Goal: Task Accomplishment & Management: Use online tool/utility

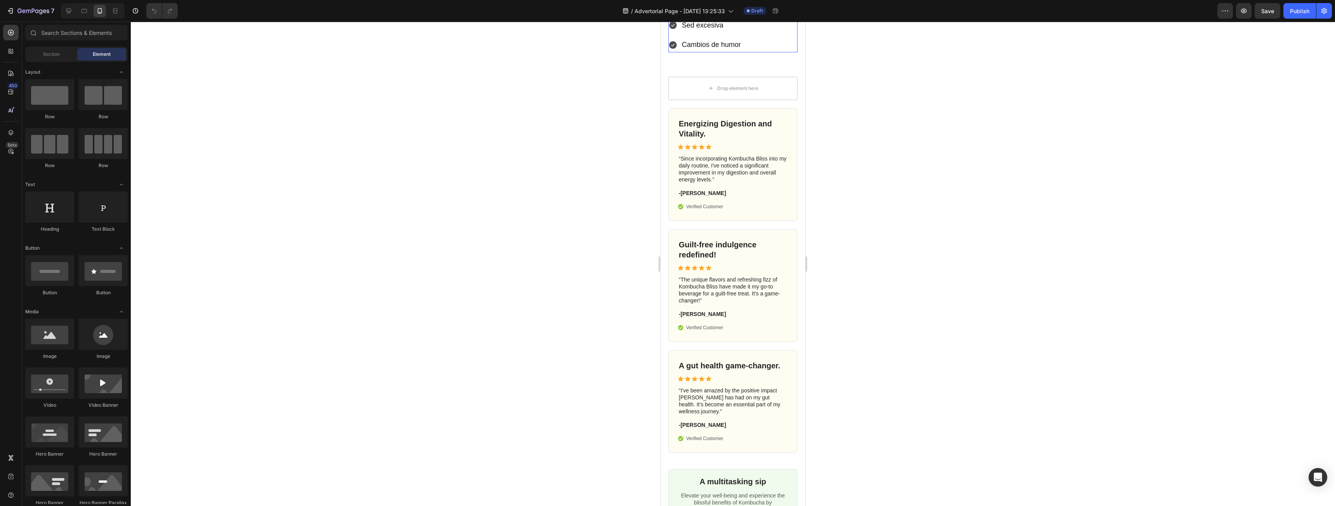
scroll to position [931, 0]
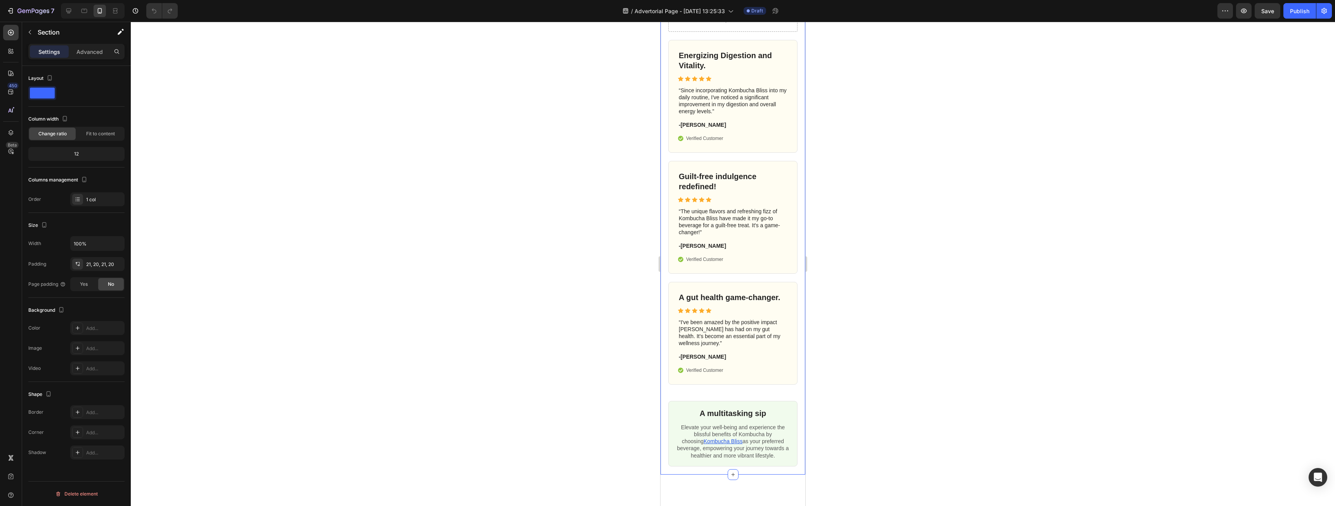
click at [797, 205] on div "Drop element here Energizing Digestion and Vitality. Heading Icon Icon Icon Ico…" at bounding box center [732, 237] width 145 height 475
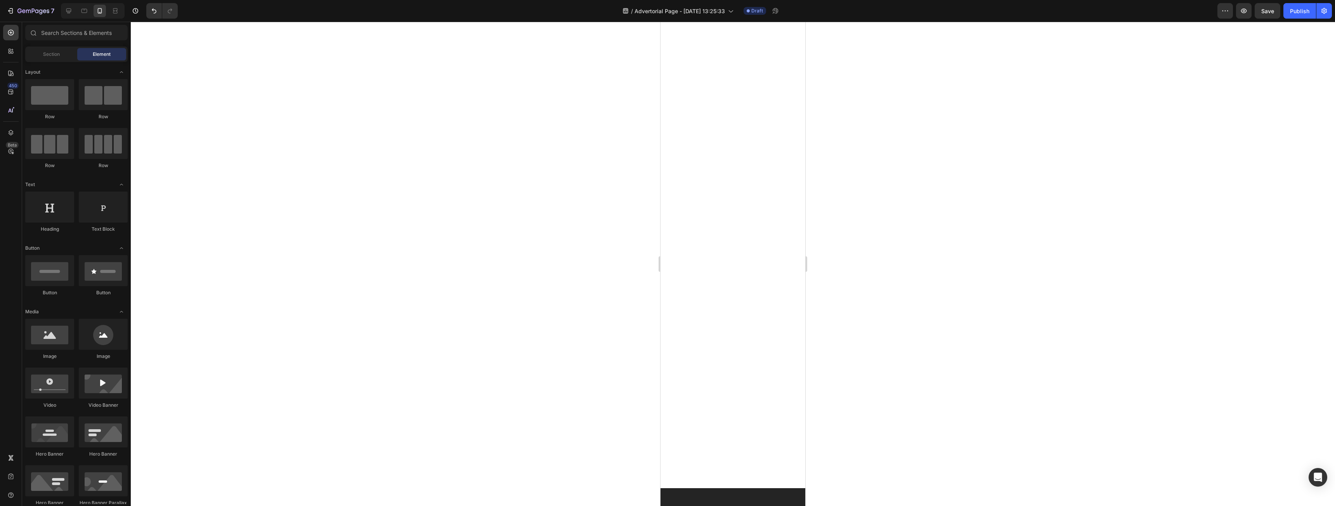
click at [683, 227] on div at bounding box center [732, 152] width 129 height 286
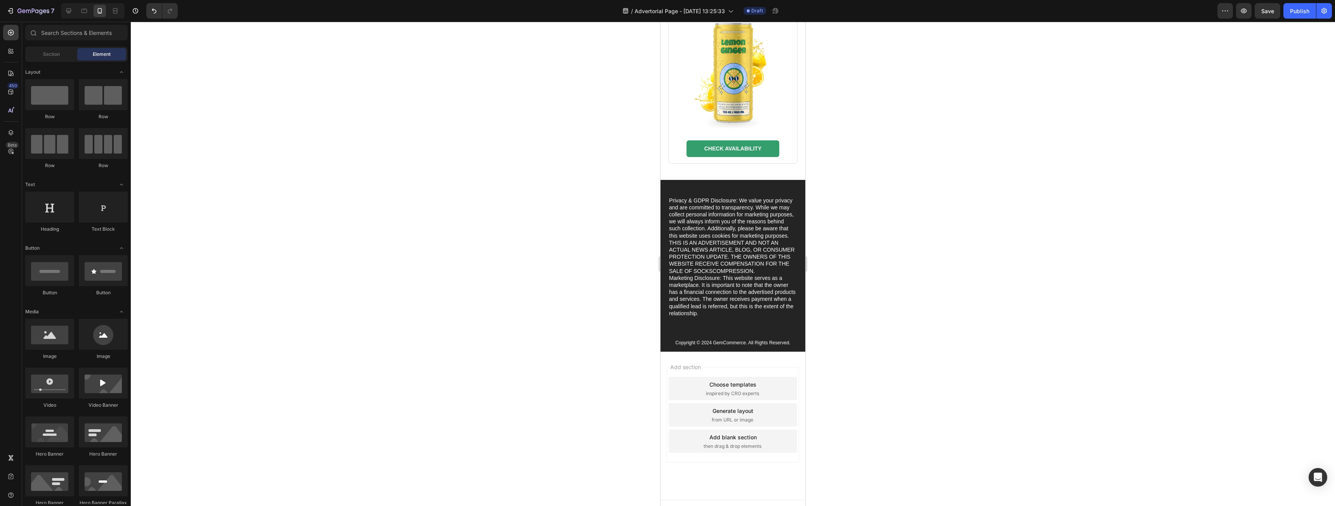
scroll to position [1456, 0]
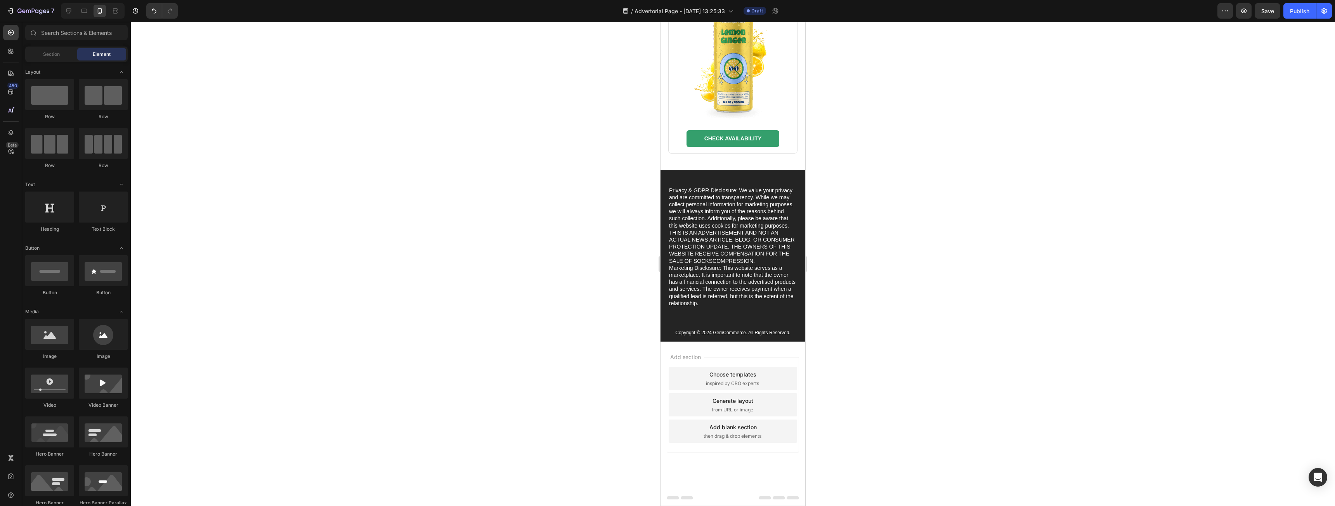
drag, startPoint x: 802, startPoint y: 287, endPoint x: 1466, endPoint y: 454, distance: 685.4
click at [793, 322] on div "Privacy & GDPR Disclosure: We value your privacy and are committed to transpare…" at bounding box center [732, 256] width 145 height 172
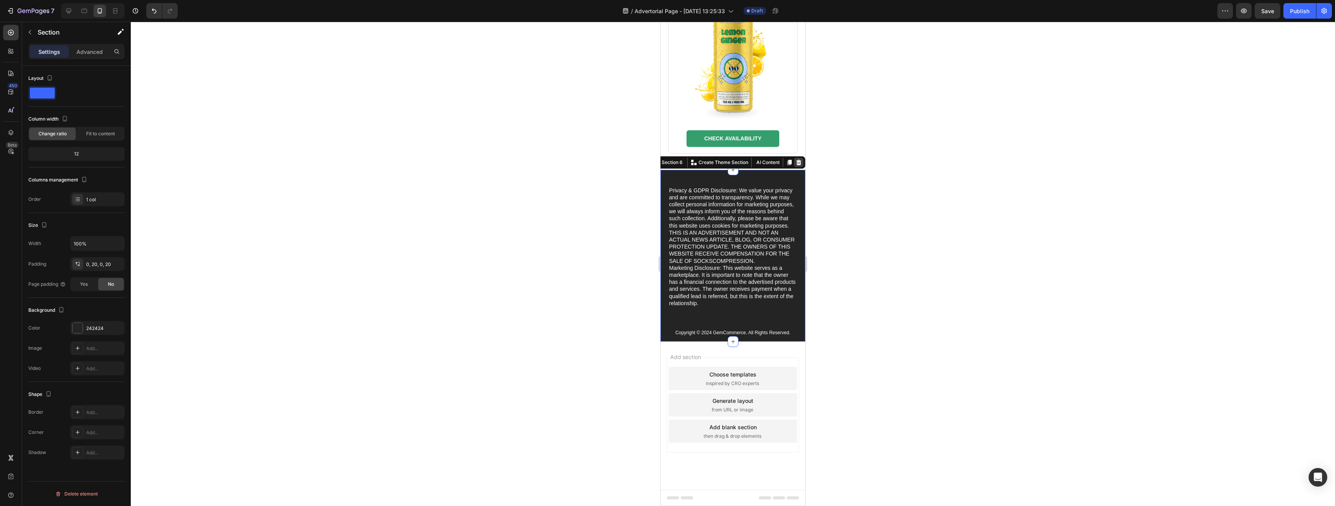
click at [796, 159] on icon at bounding box center [798, 161] width 5 height 5
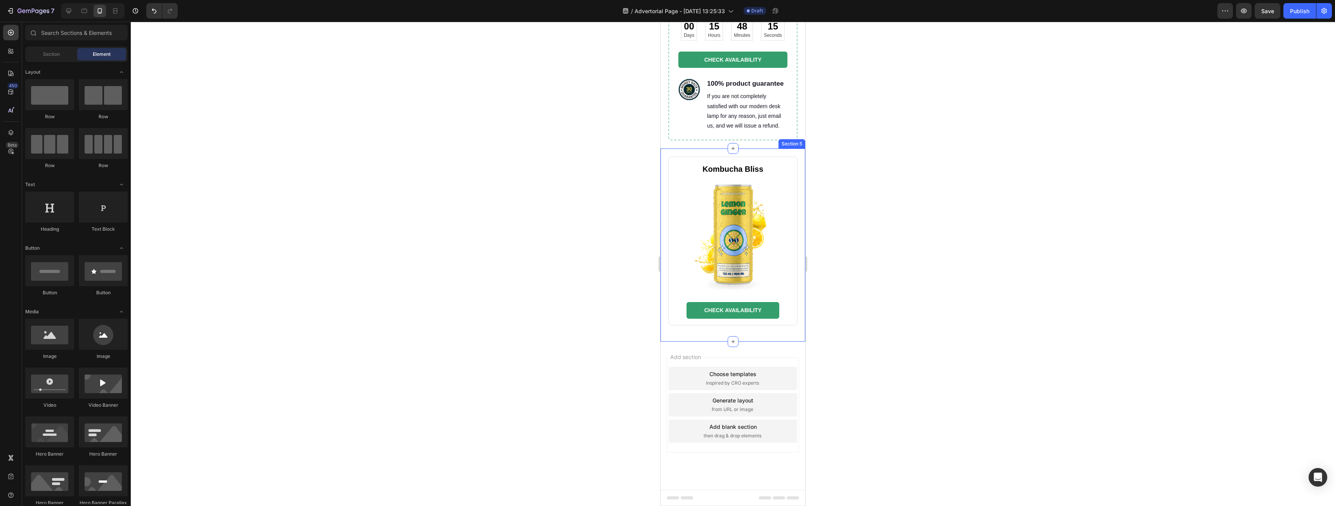
click at [793, 323] on div "Kombucha Bliss Heading Image CHECK AVAILABILITY Button Row Section 5" at bounding box center [732, 245] width 145 height 193
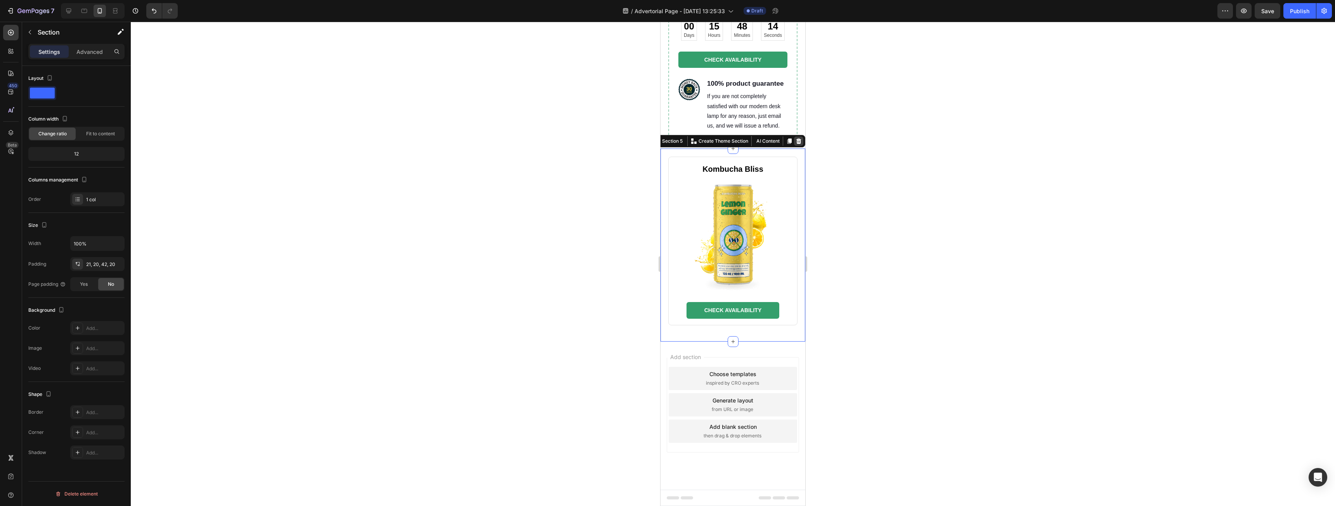
click at [796, 144] on icon at bounding box center [798, 141] width 5 height 5
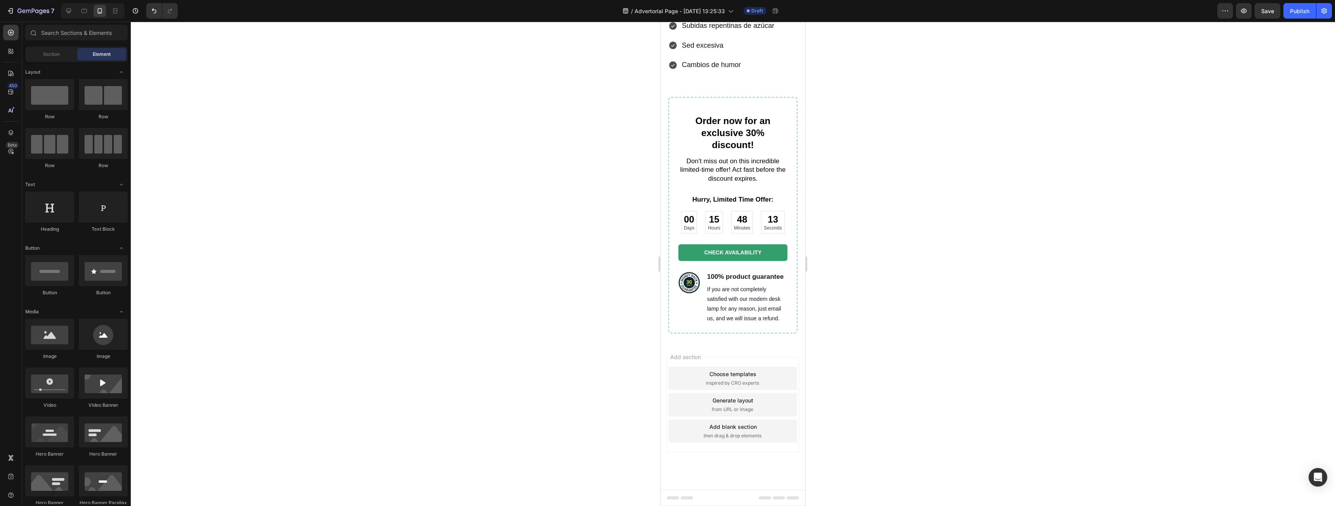
scroll to position [1045, 0]
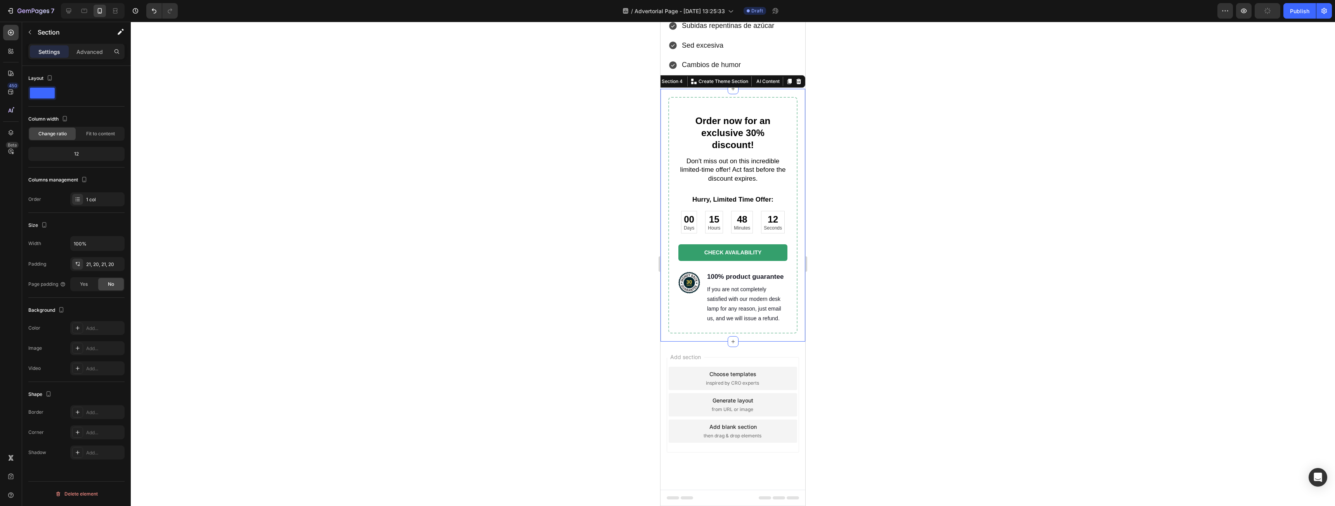
click at [791, 342] on div "Order now for an exclusive 30% discount! Heading Don't miss out on this incredi…" at bounding box center [732, 215] width 145 height 253
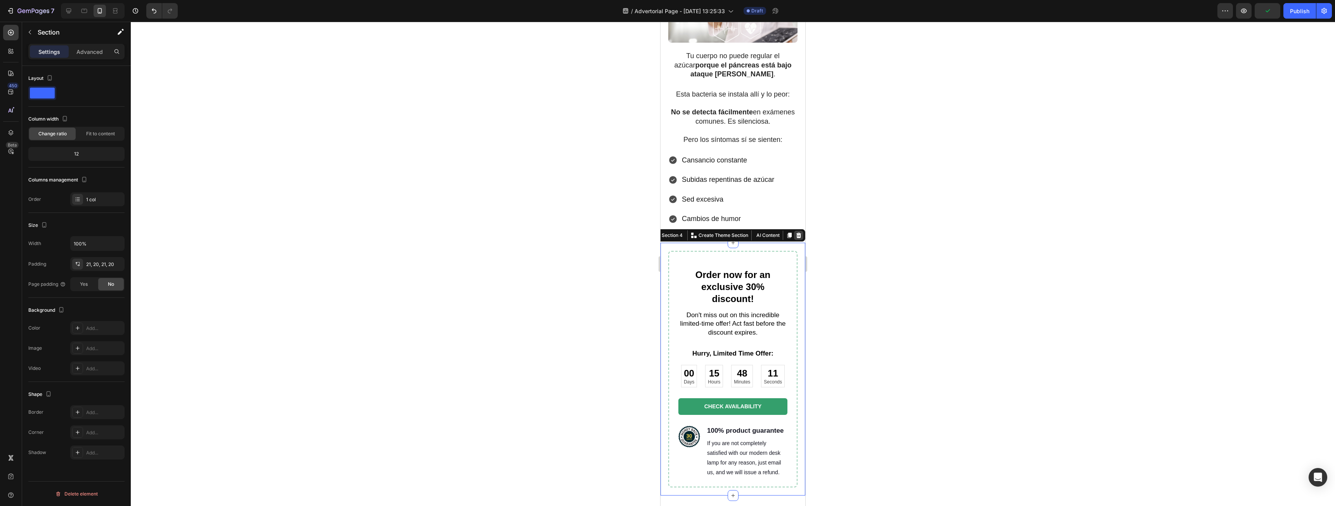
click at [794, 231] on div at bounding box center [798, 235] width 9 height 9
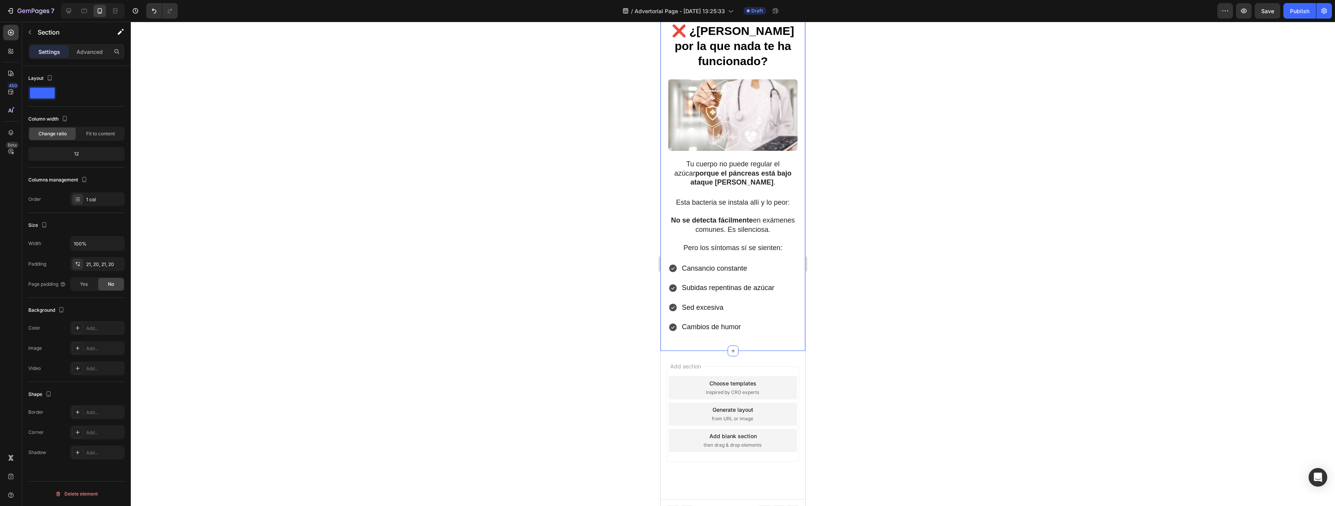
click at [708, 339] on div "❌ El problema no está en tu dieta o lo que comes... está en tu páncreas Heading…" at bounding box center [732, 42] width 145 height 620
click at [730, 348] on icon at bounding box center [733, 351] width 6 height 6
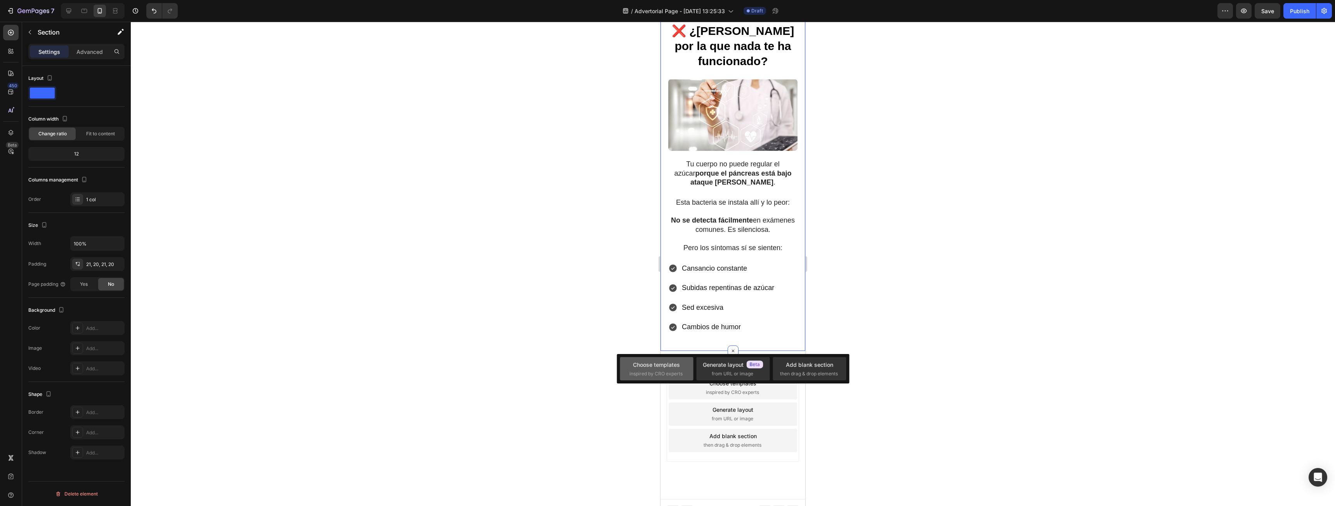
click at [668, 365] on div "Choose templates" at bounding box center [656, 365] width 47 height 8
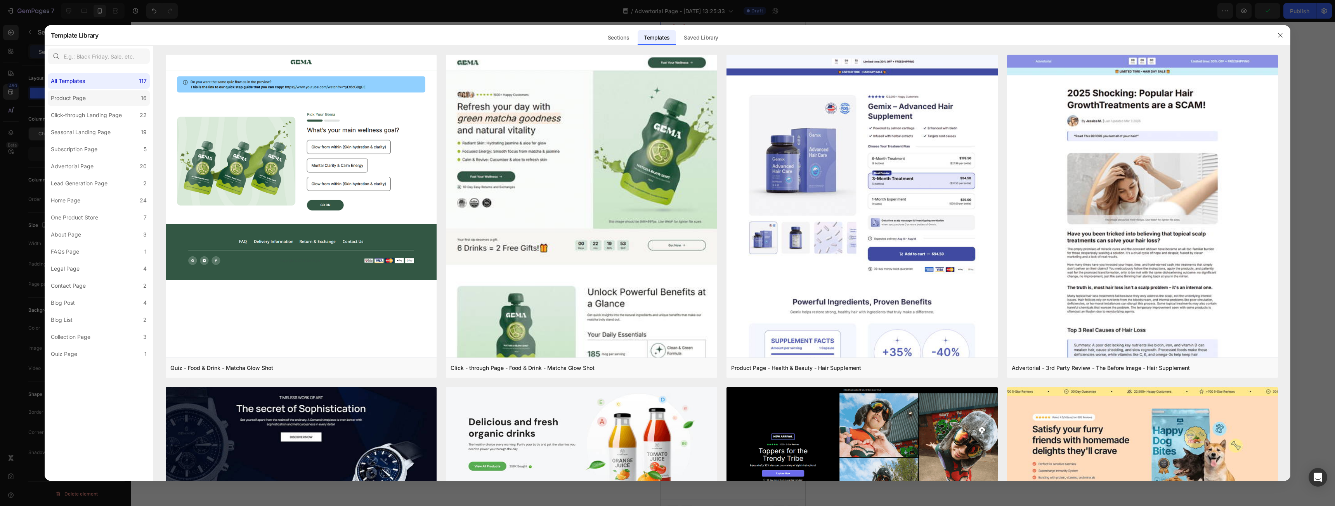
click at [90, 99] on label "Product Page 16" at bounding box center [99, 98] width 102 height 16
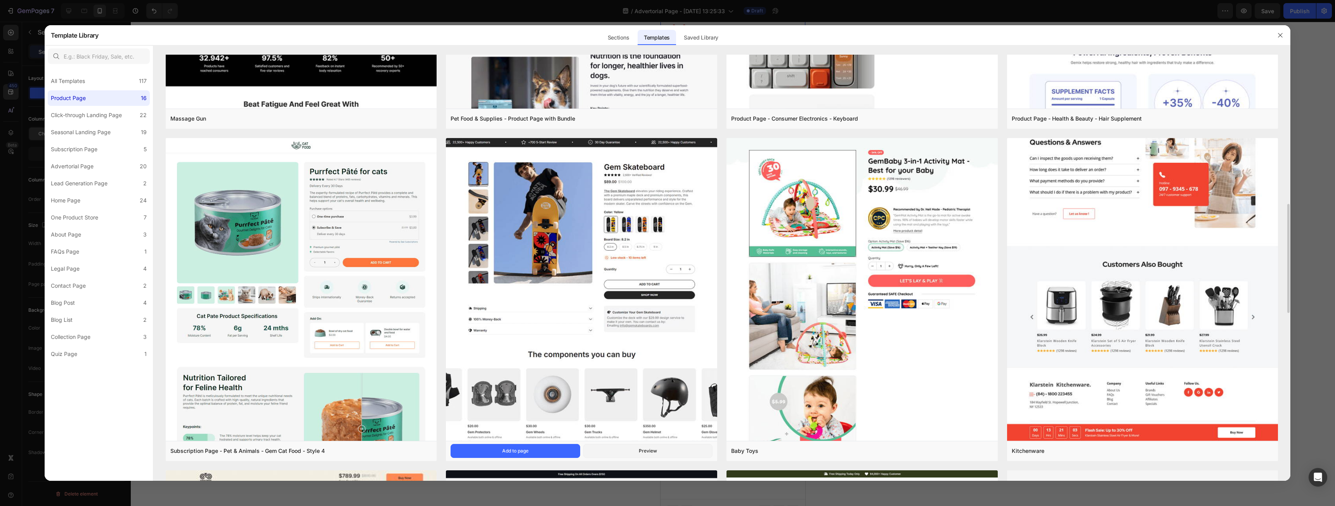
scroll to position [698, 0]
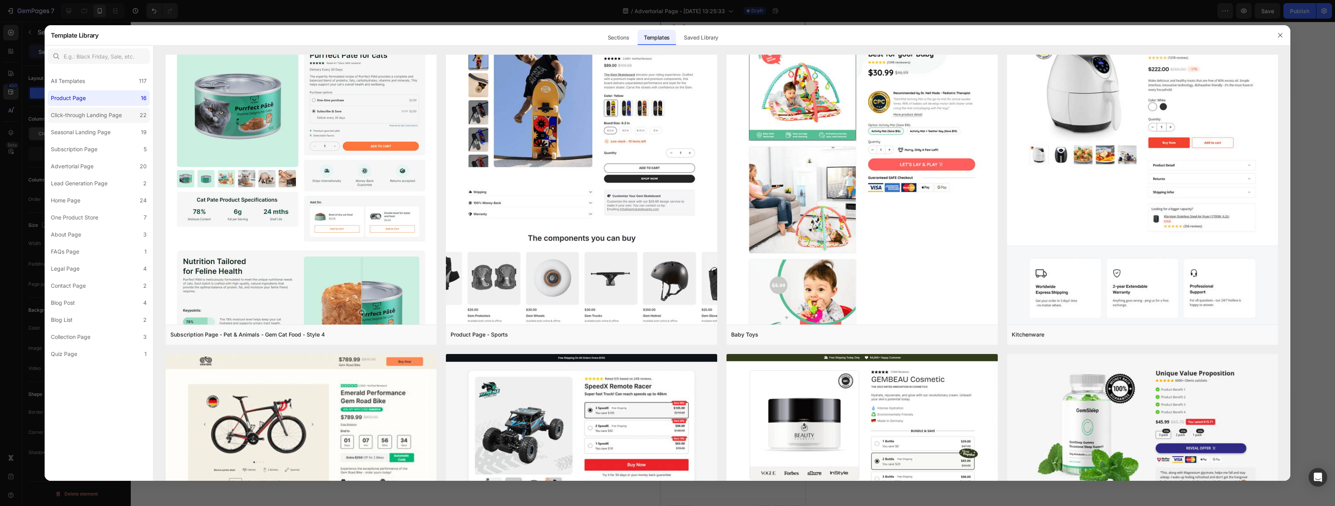
click at [80, 112] on div "Click-through Landing Page" at bounding box center [86, 115] width 71 height 9
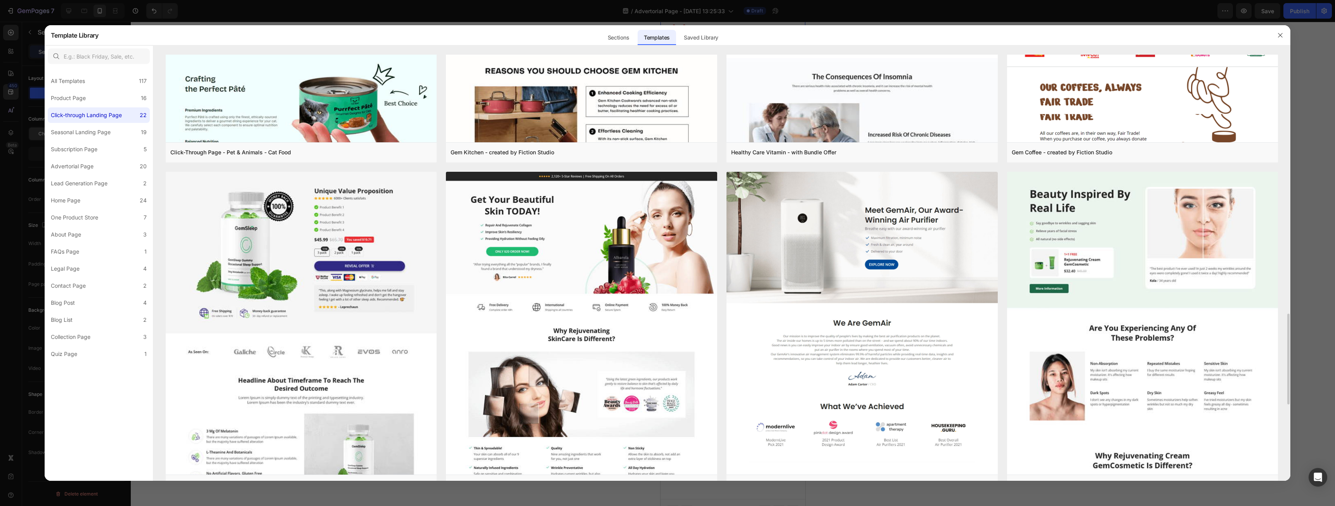
scroll to position [1330, 0]
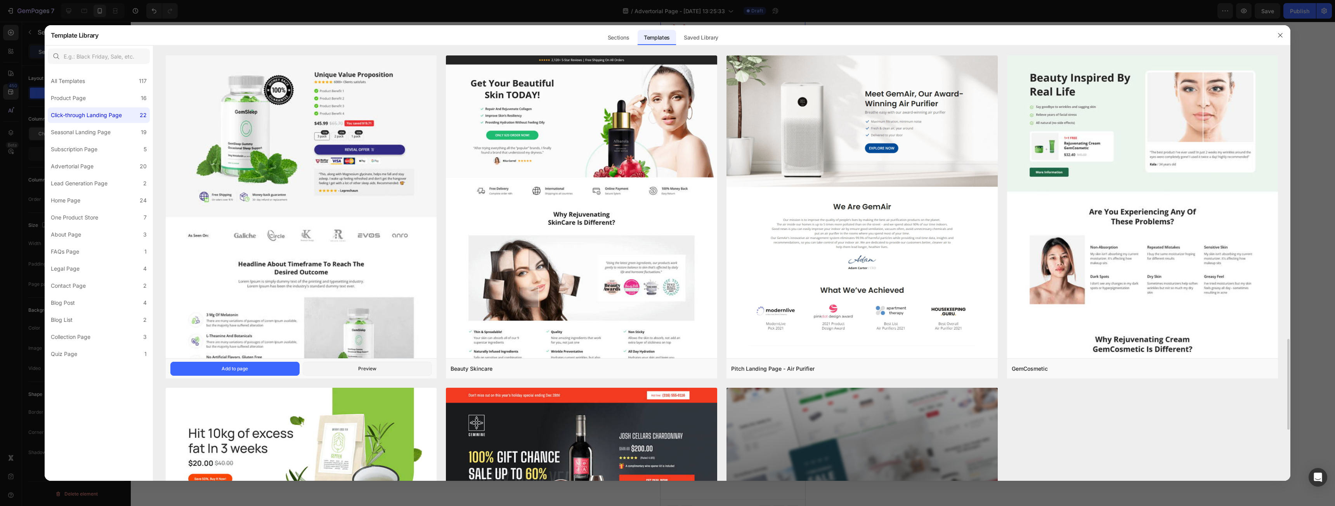
click at [249, 361] on div "GemSleep Gummies Vitamin Add to page Preview" at bounding box center [301, 369] width 271 height 20
click at [260, 369] on button "Add to page" at bounding box center [234, 369] width 129 height 14
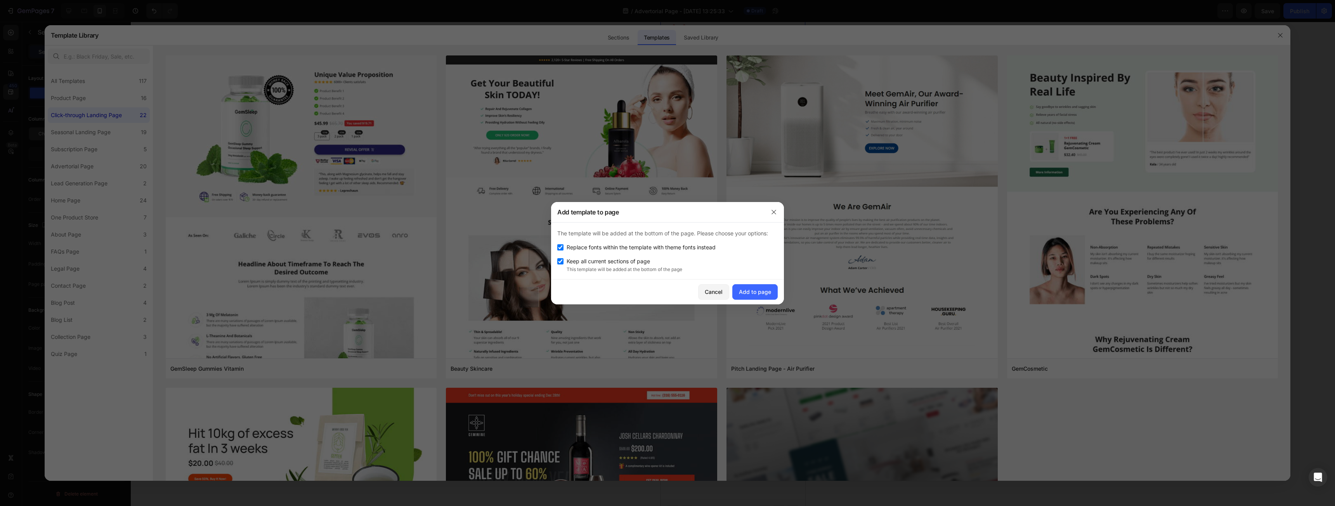
click at [595, 249] on span "Replace fonts within the template with theme fonts instead" at bounding box center [640, 247] width 149 height 9
checkbox input "false"
click at [597, 259] on span "Keep all current sections of page" at bounding box center [607, 261] width 83 height 9
checkbox input "false"
click at [746, 292] on div "Add to page" at bounding box center [755, 292] width 32 height 8
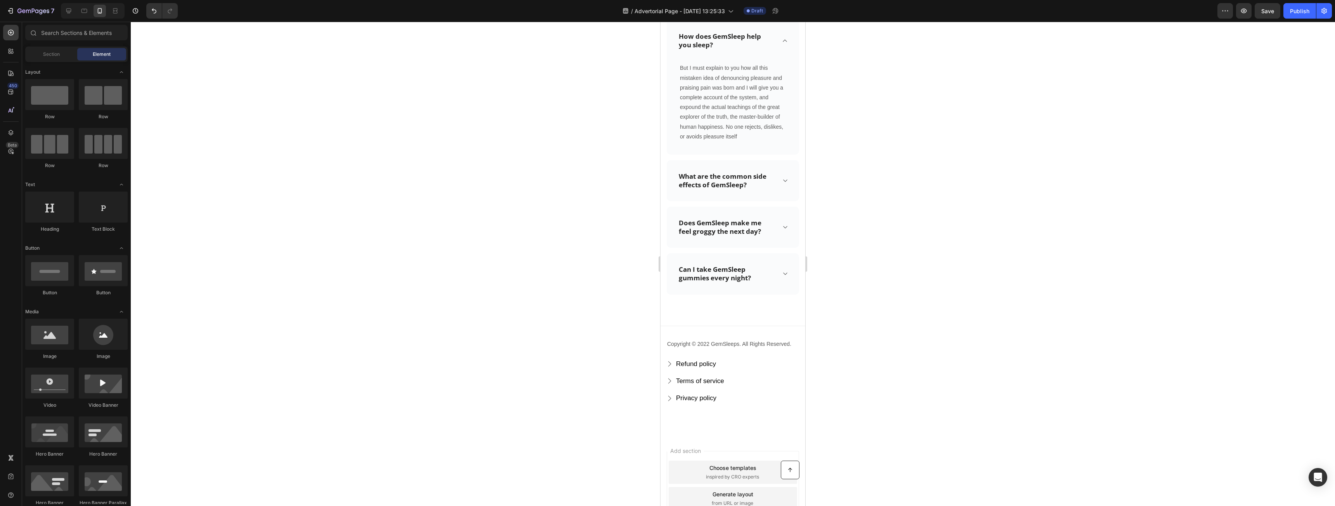
scroll to position [3459, 0]
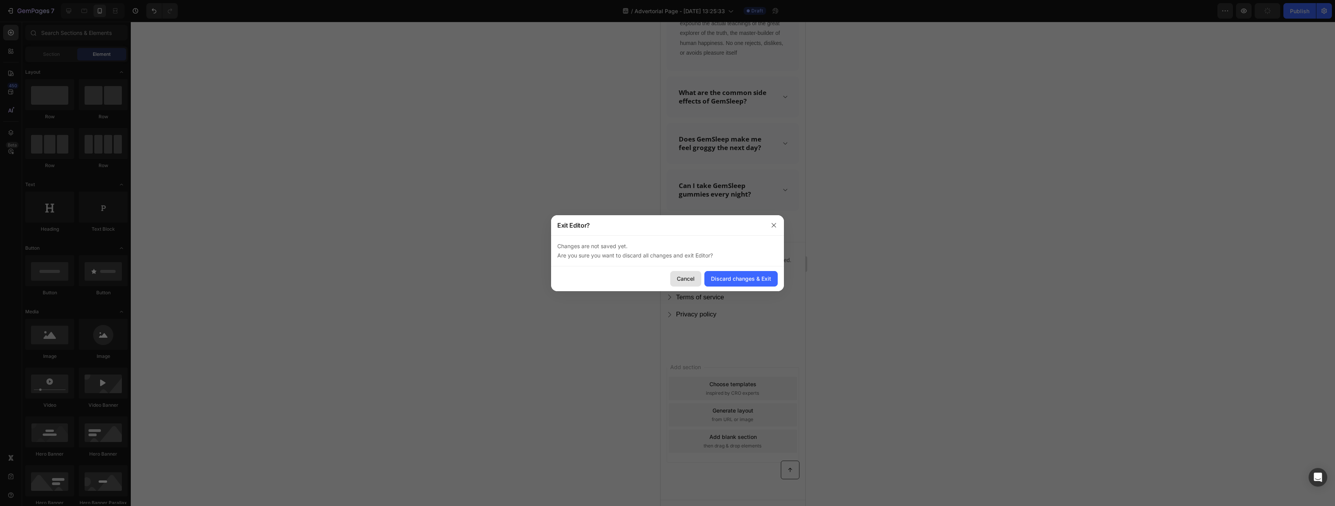
click at [689, 280] on div "Cancel" at bounding box center [686, 279] width 18 height 8
click at [750, 272] on button "Discard changes & Exit" at bounding box center [740, 279] width 73 height 16
